Goal: Check status: Check status

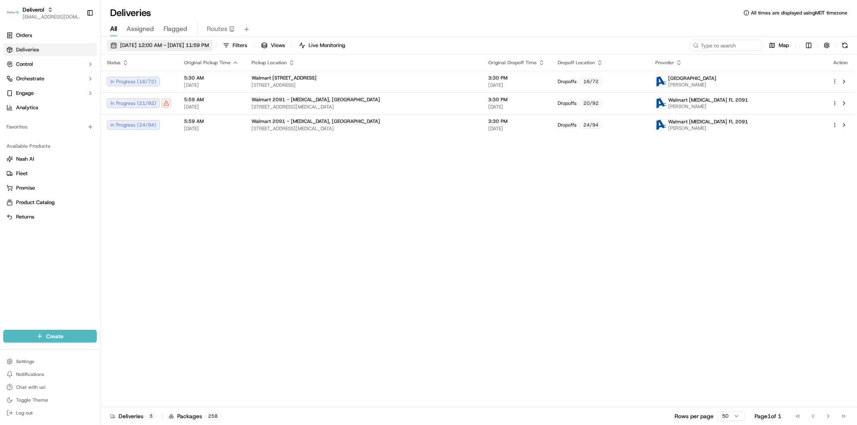
click at [134, 45] on span "09/17/2025 12:00 AM - 09/17/2025 11:59 PM" at bounding box center [164, 45] width 89 height 7
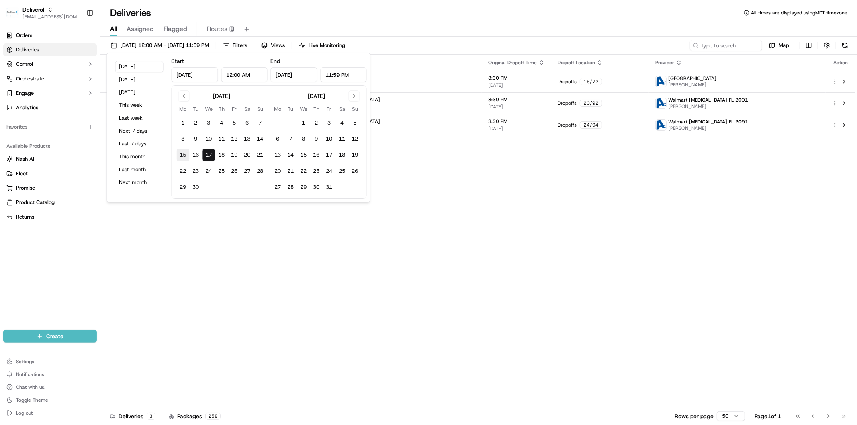
click at [184, 150] on button "15" at bounding box center [183, 155] width 13 height 13
type input "Sep 15, 2025"
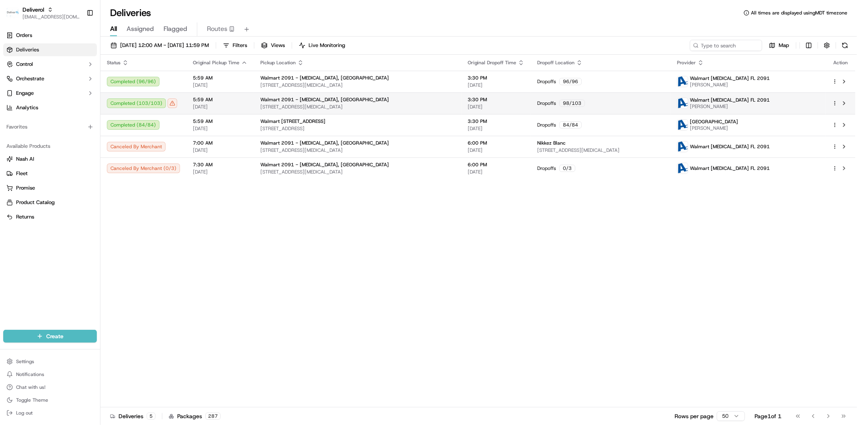
click at [221, 107] on span "09/15/2025" at bounding box center [220, 107] width 55 height 6
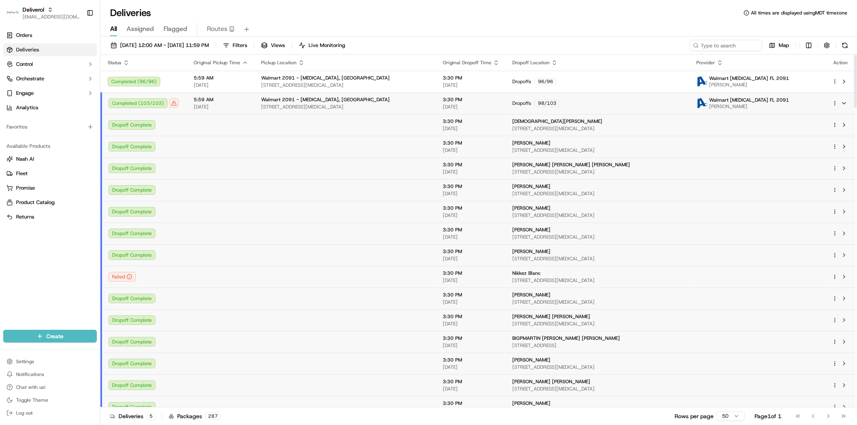
click at [241, 109] on span "09/15/2025" at bounding box center [221, 107] width 55 height 6
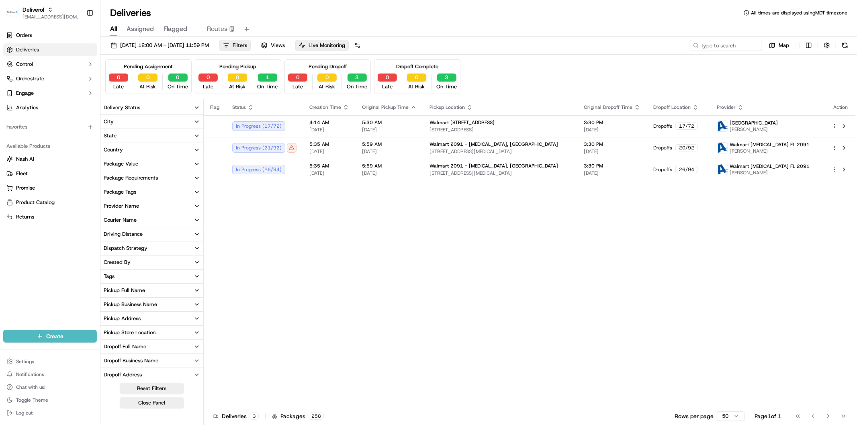
scroll to position [85, 0]
